Goal: Navigation & Orientation: Find specific page/section

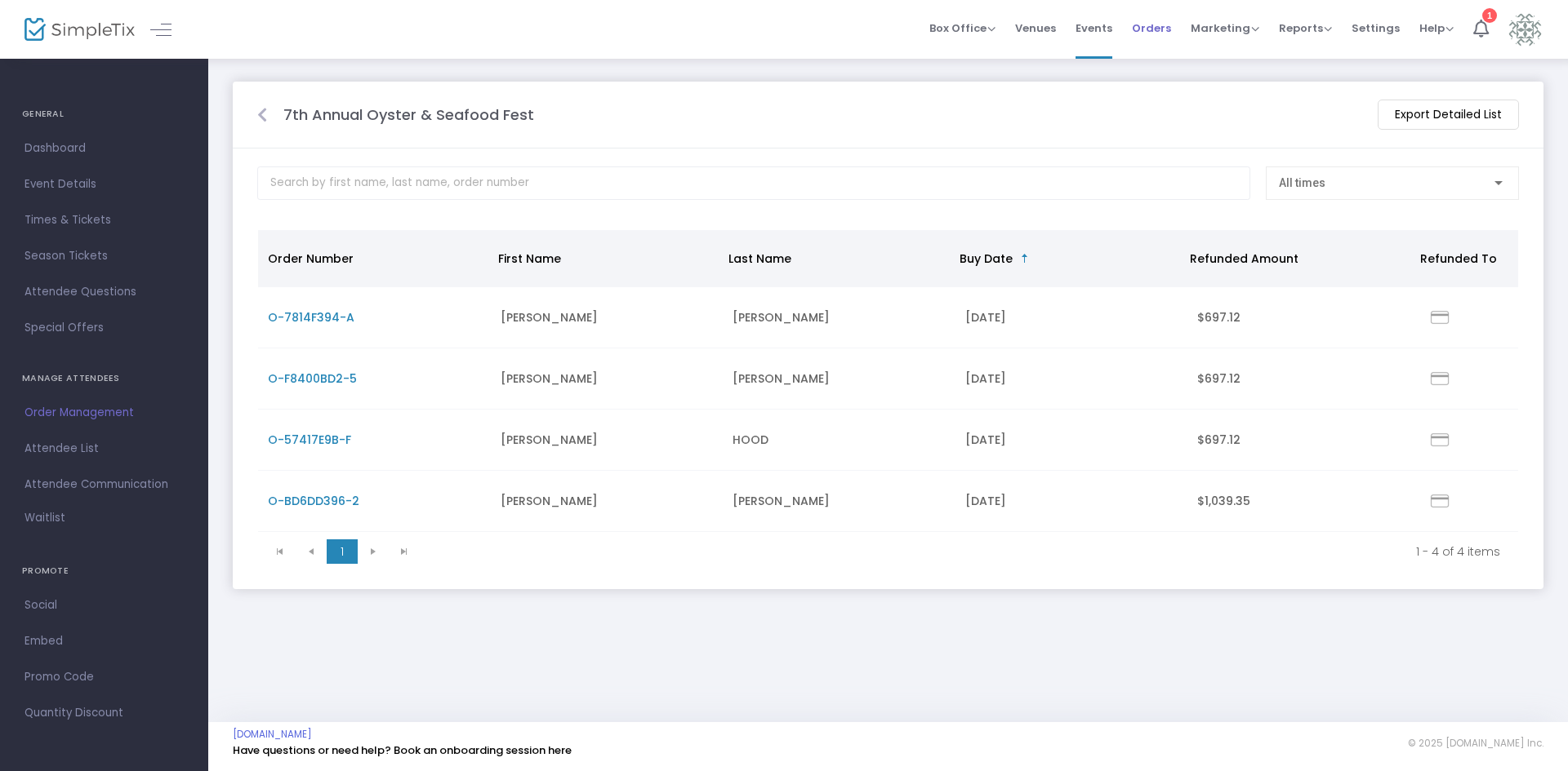
click at [1171, 27] on span "Orders" at bounding box center [1151, 28] width 40 height 41
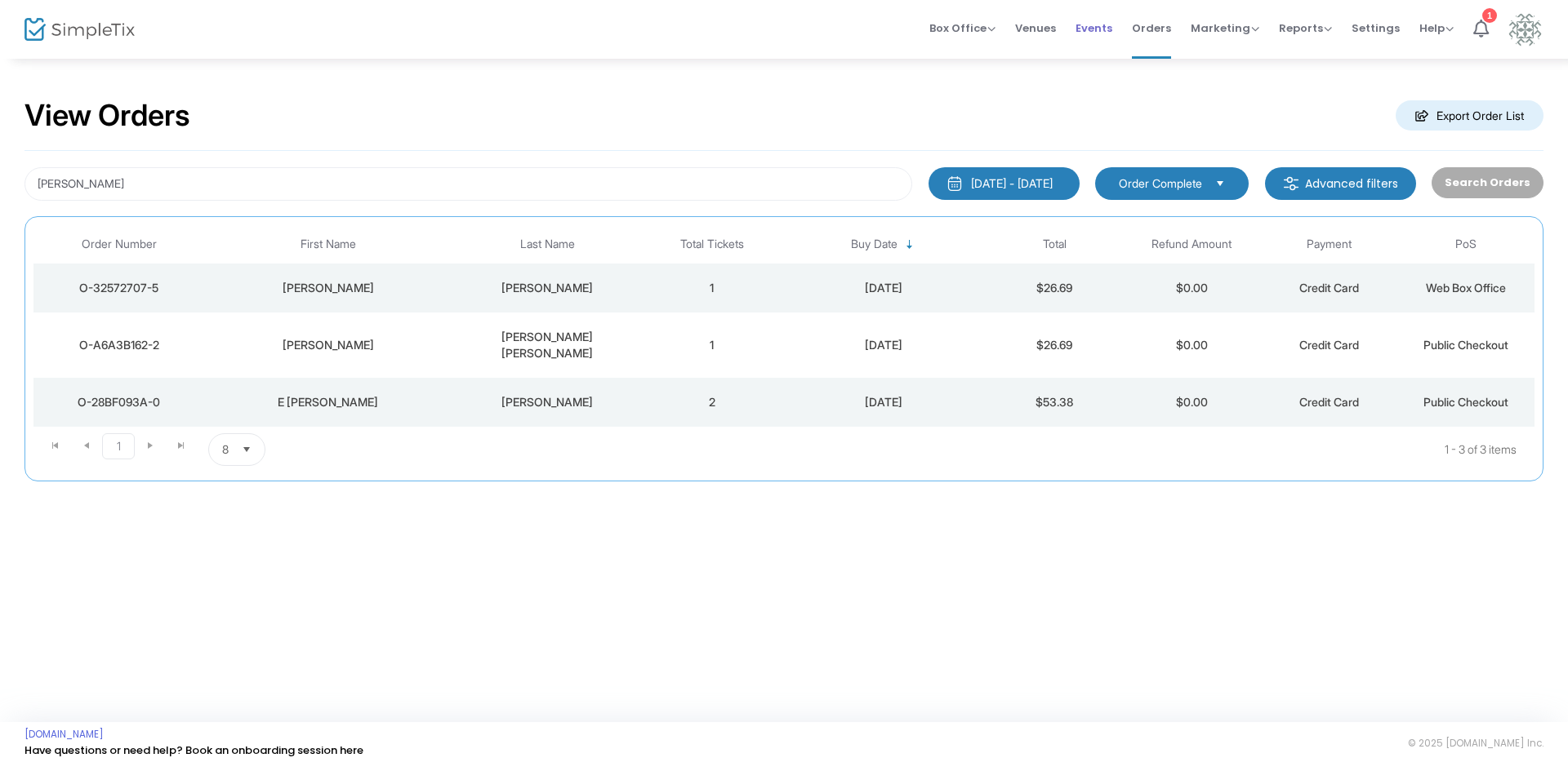
click at [1093, 29] on span "Events" at bounding box center [1094, 28] width 37 height 41
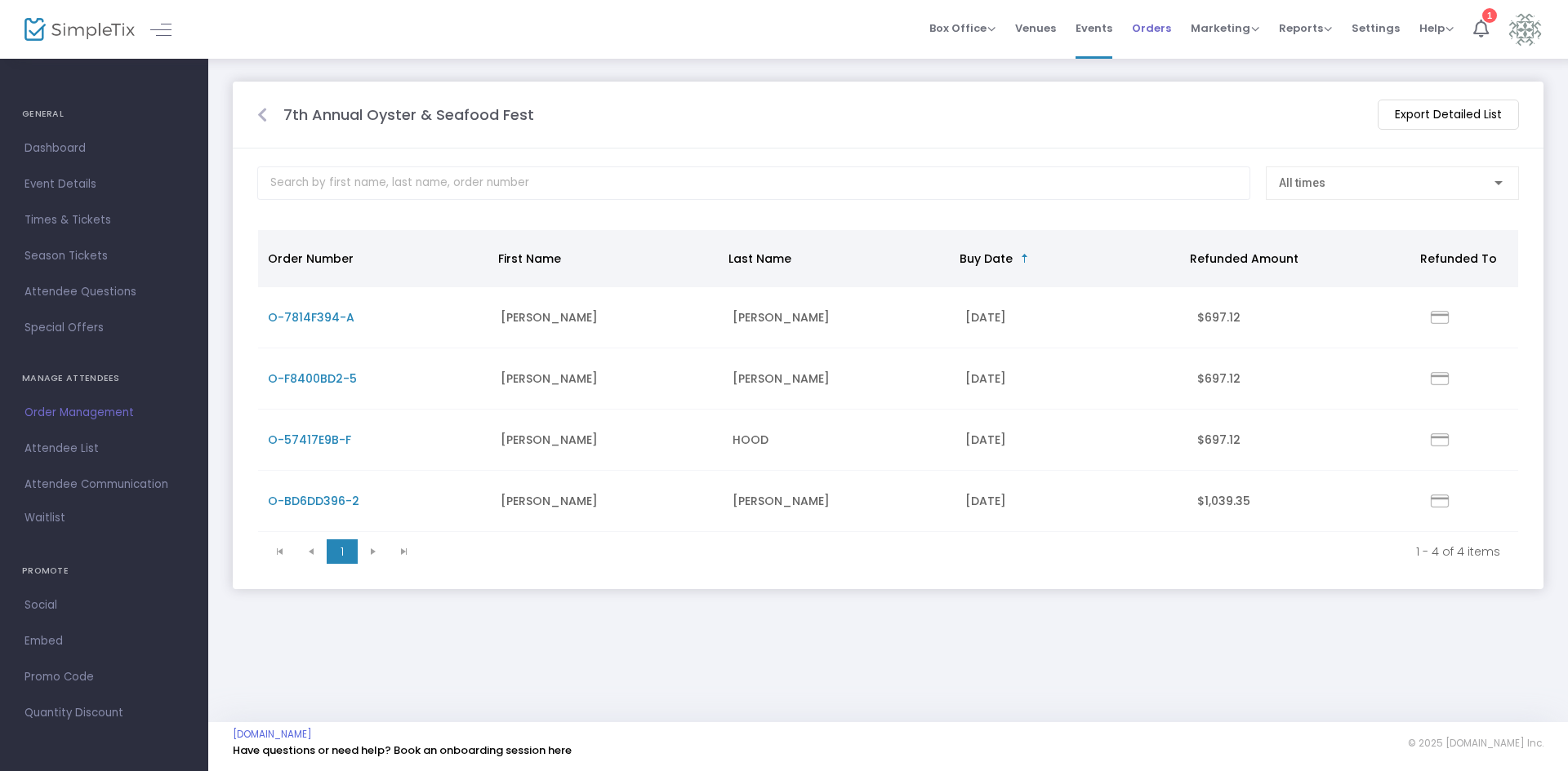
click at [1153, 30] on span "Orders" at bounding box center [1151, 28] width 40 height 41
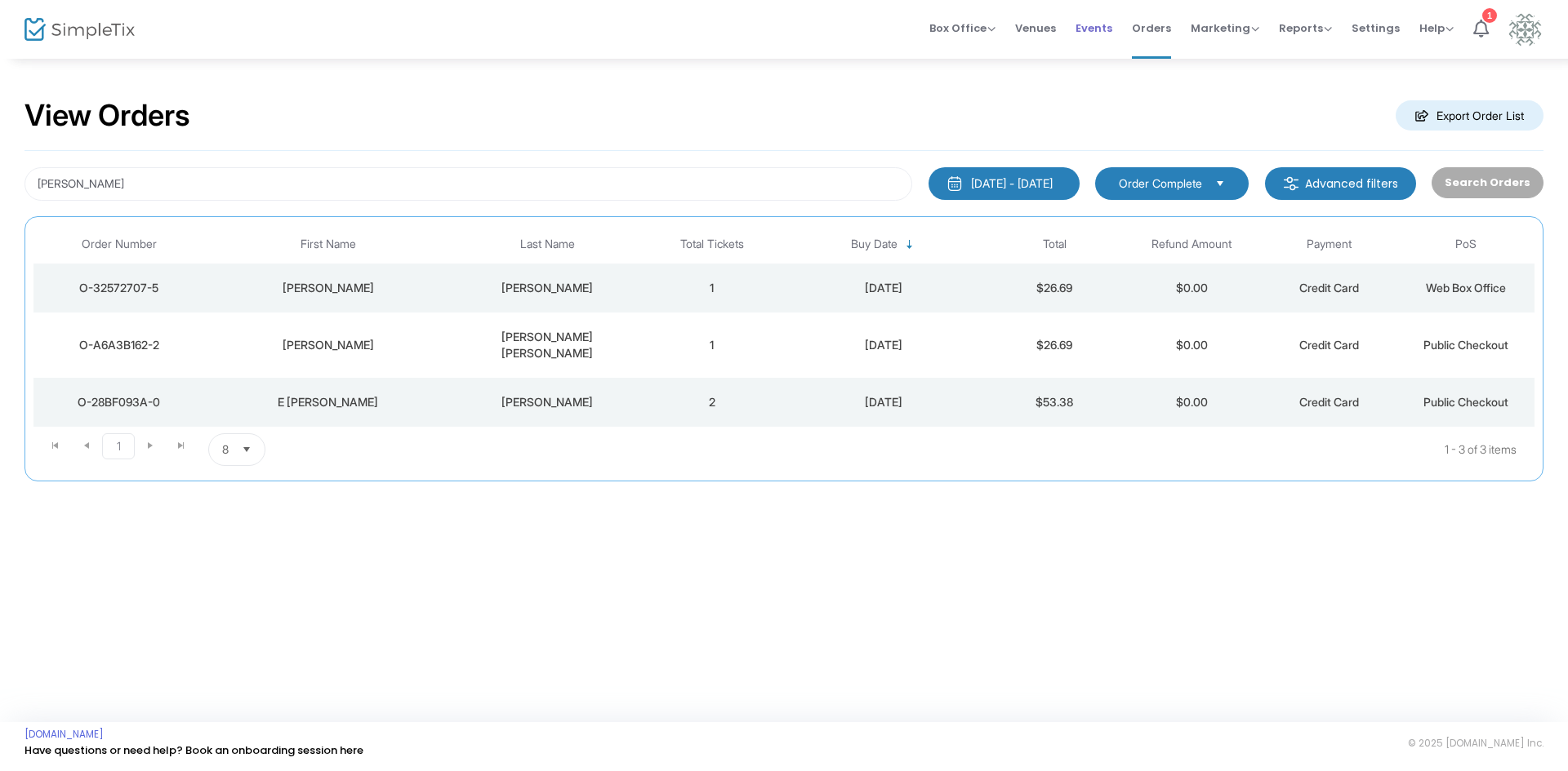
click at [1098, 23] on span "Events" at bounding box center [1094, 28] width 37 height 41
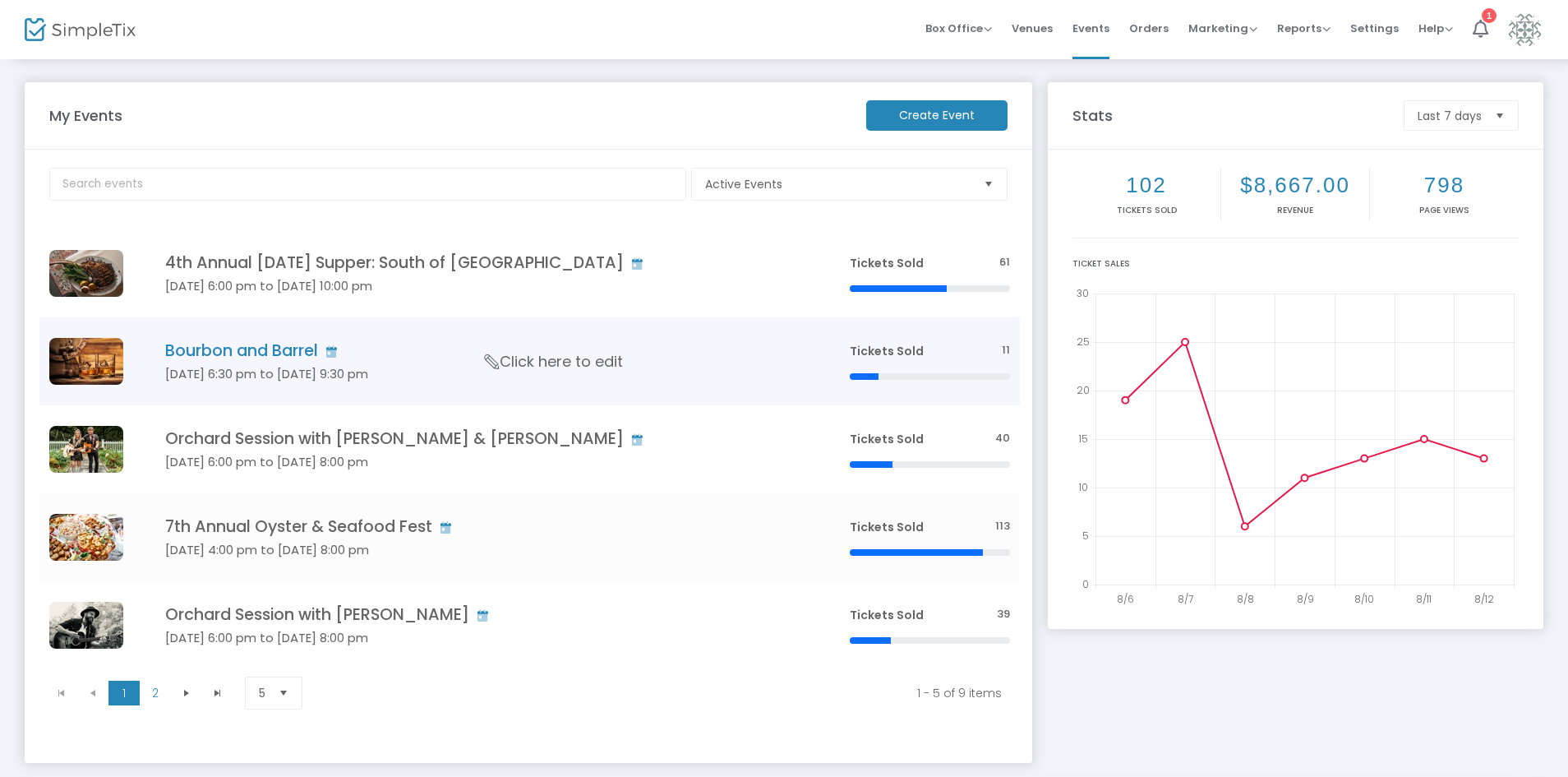
click at [275, 360] on h4 "Bourbon and Barrel" at bounding box center [483, 350] width 635 height 18
